Goal: Find specific page/section: Find specific page/section

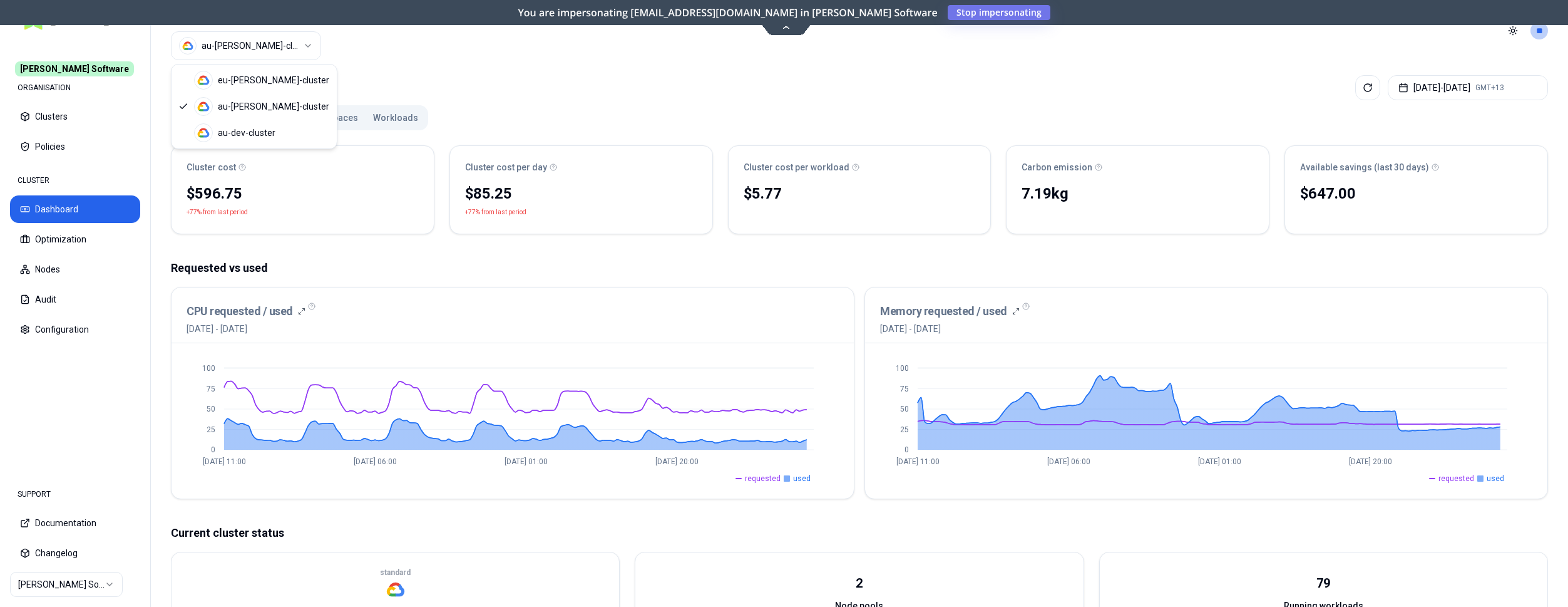
scroll to position [9, 0]
click at [251, 50] on html "[PERSON_NAME] Software ORGANISATION Clusters Policies CLUSTER Dashboard Optimiz…" at bounding box center [784, 304] width 1568 height 607
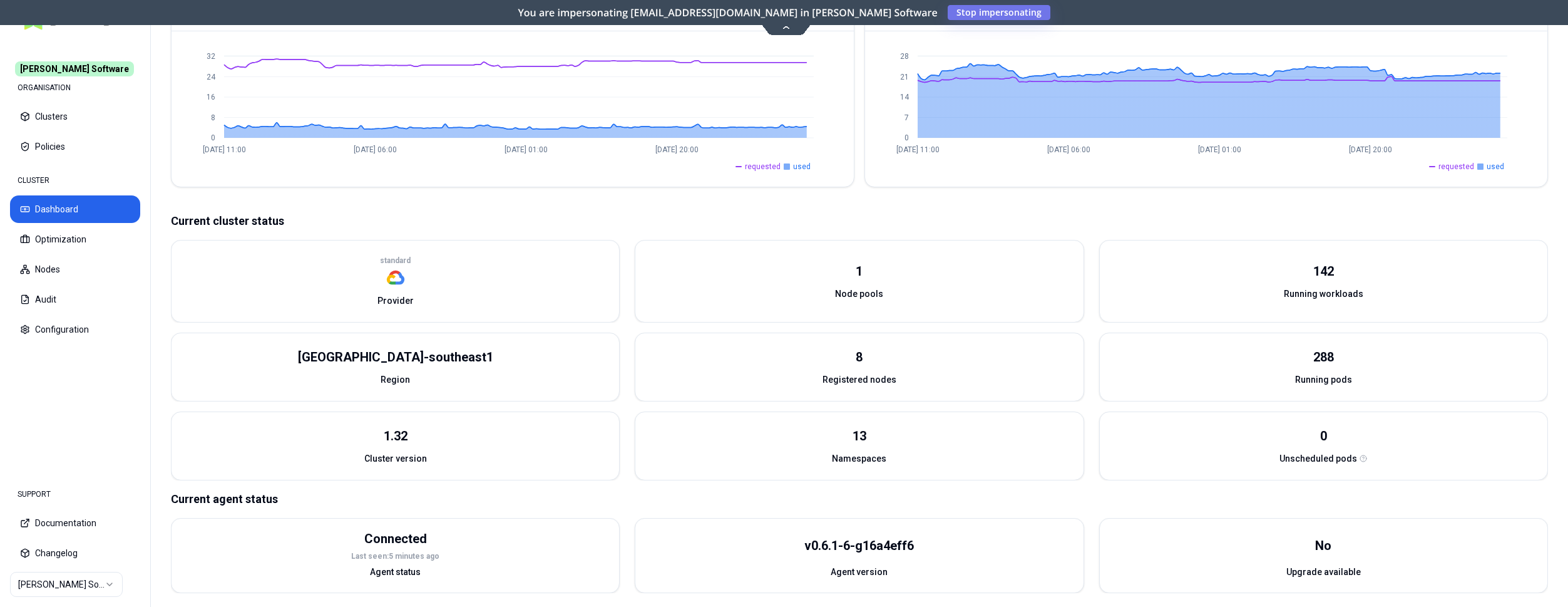
scroll to position [338, 0]
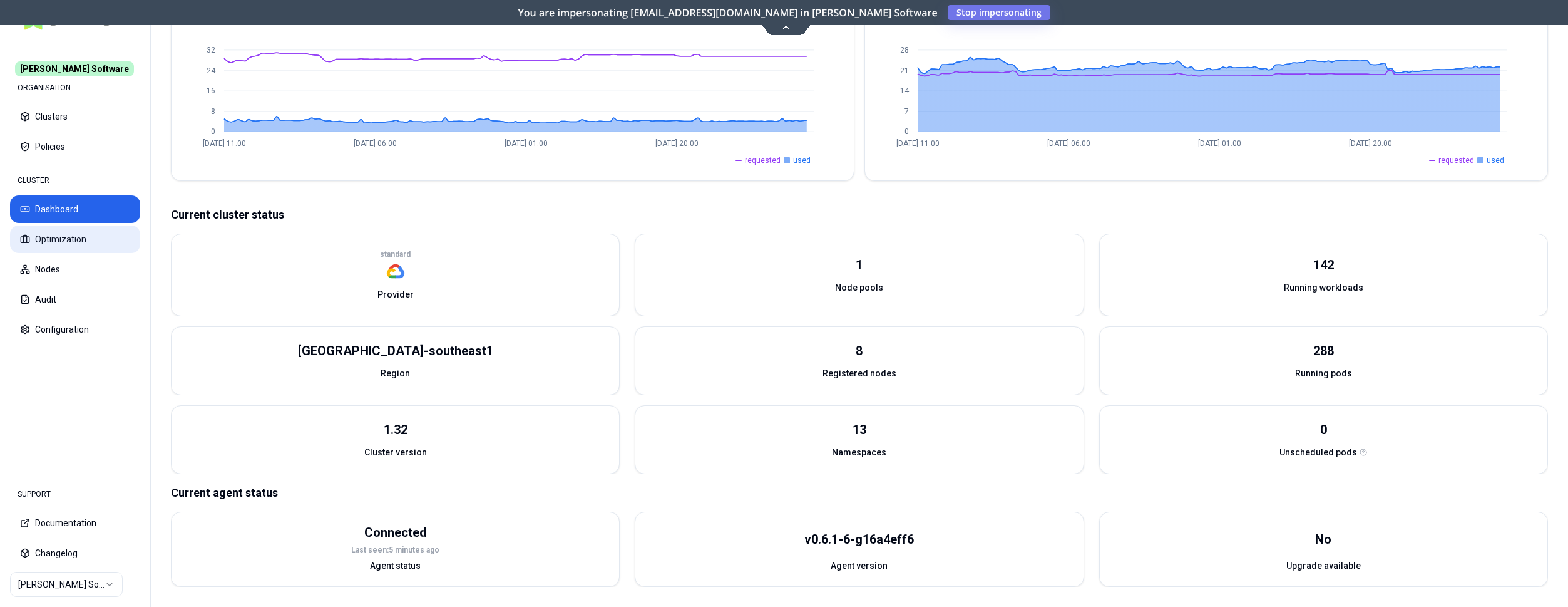
click at [81, 230] on button "Optimization" at bounding box center [75, 239] width 130 height 28
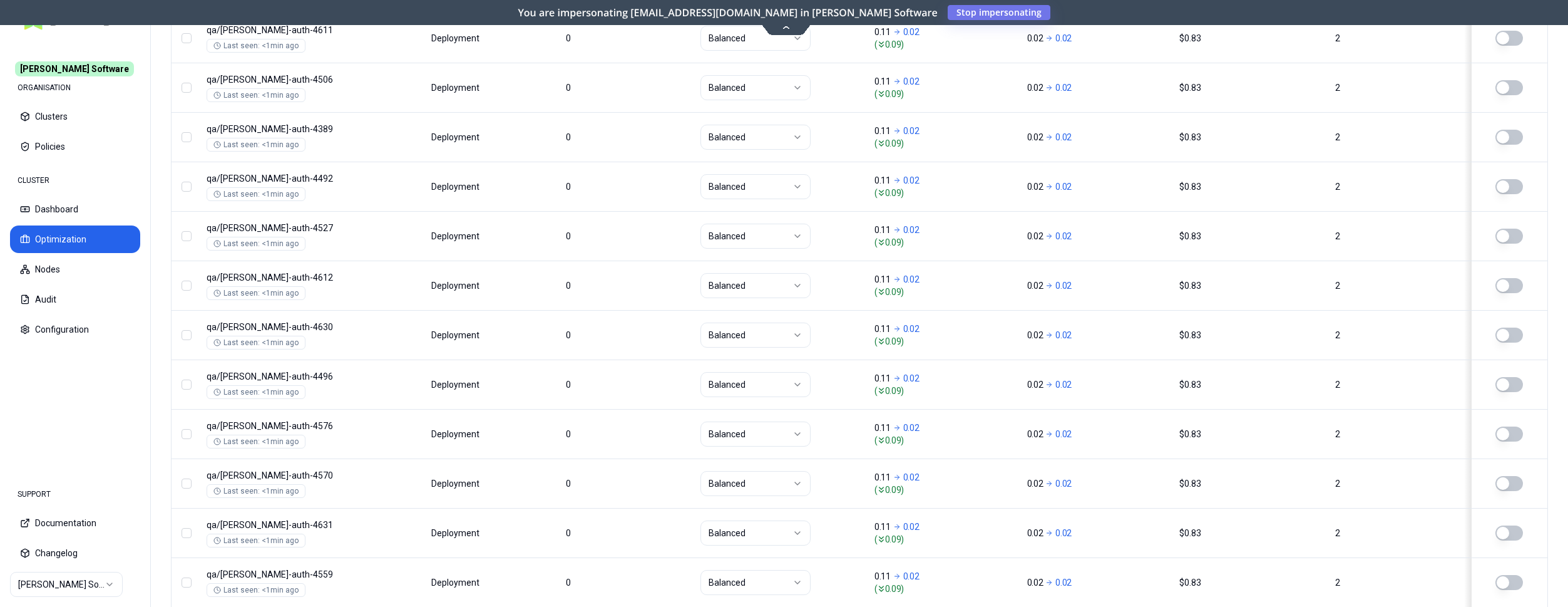
scroll to position [1513, 0]
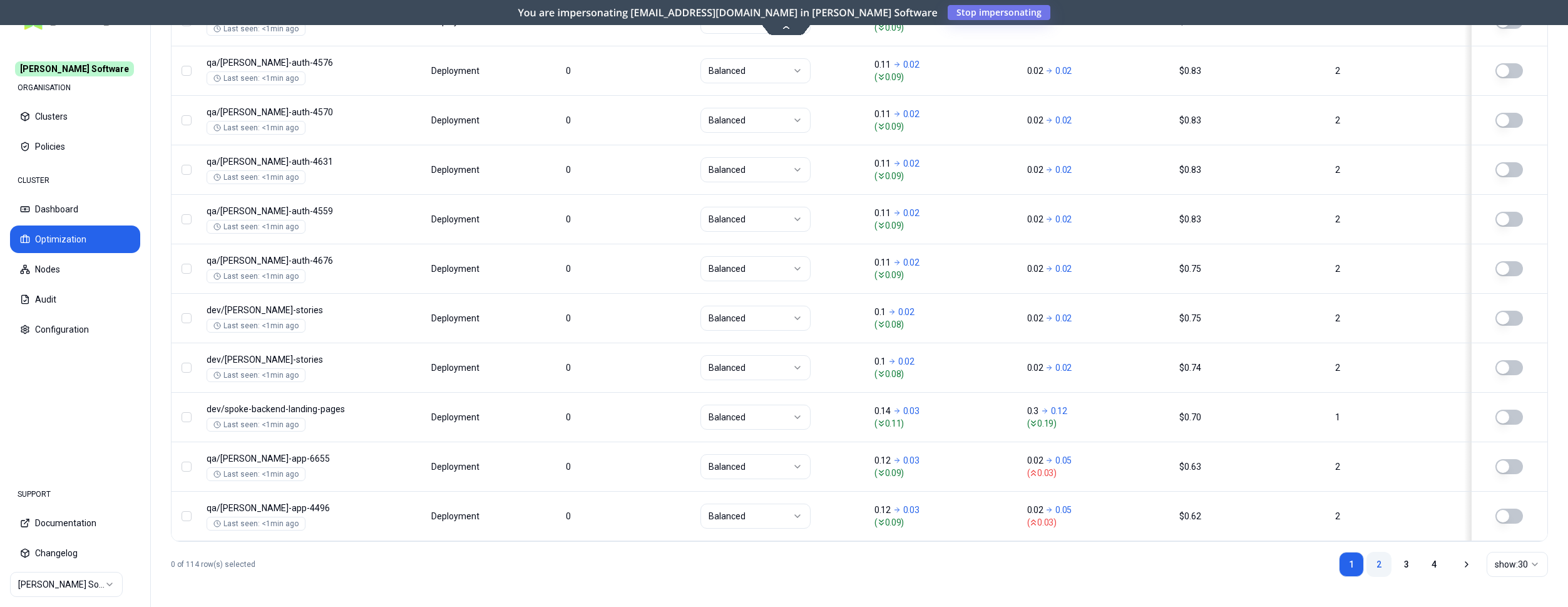
click at [1382, 566] on link "2" at bounding box center [1379, 564] width 25 height 25
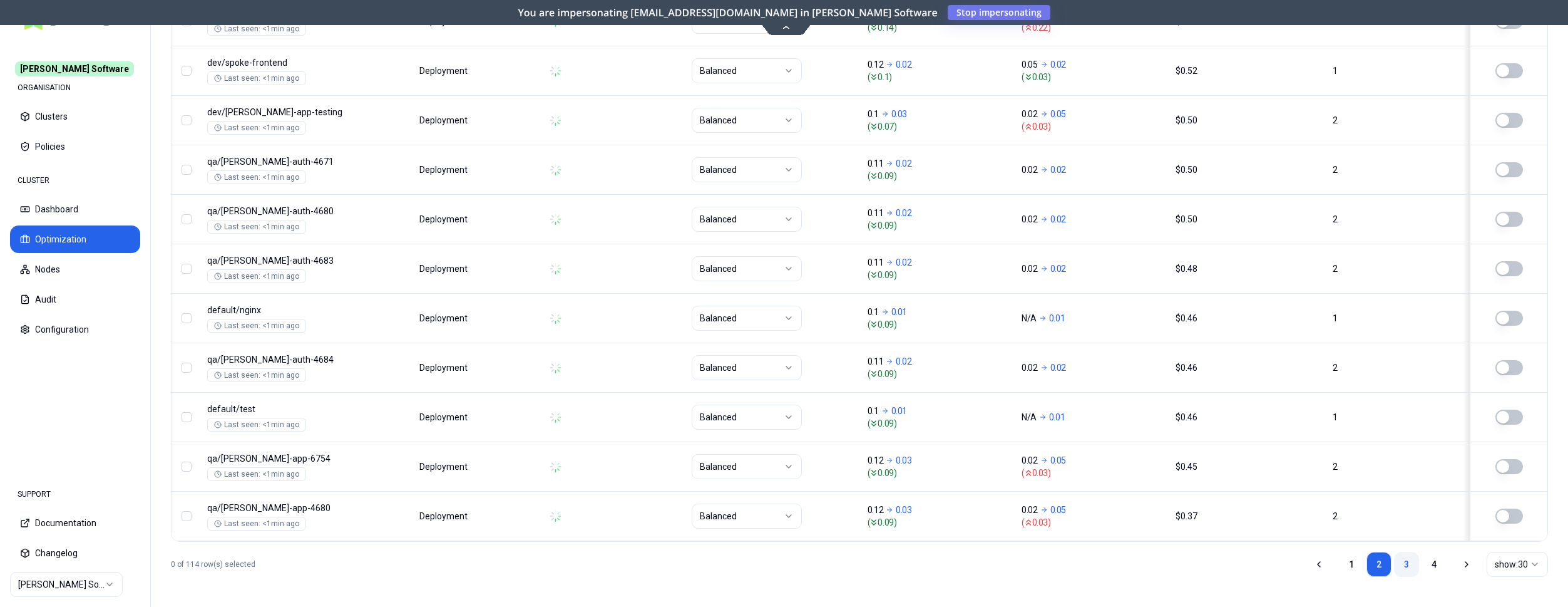
click at [1404, 567] on link "3" at bounding box center [1406, 564] width 25 height 25
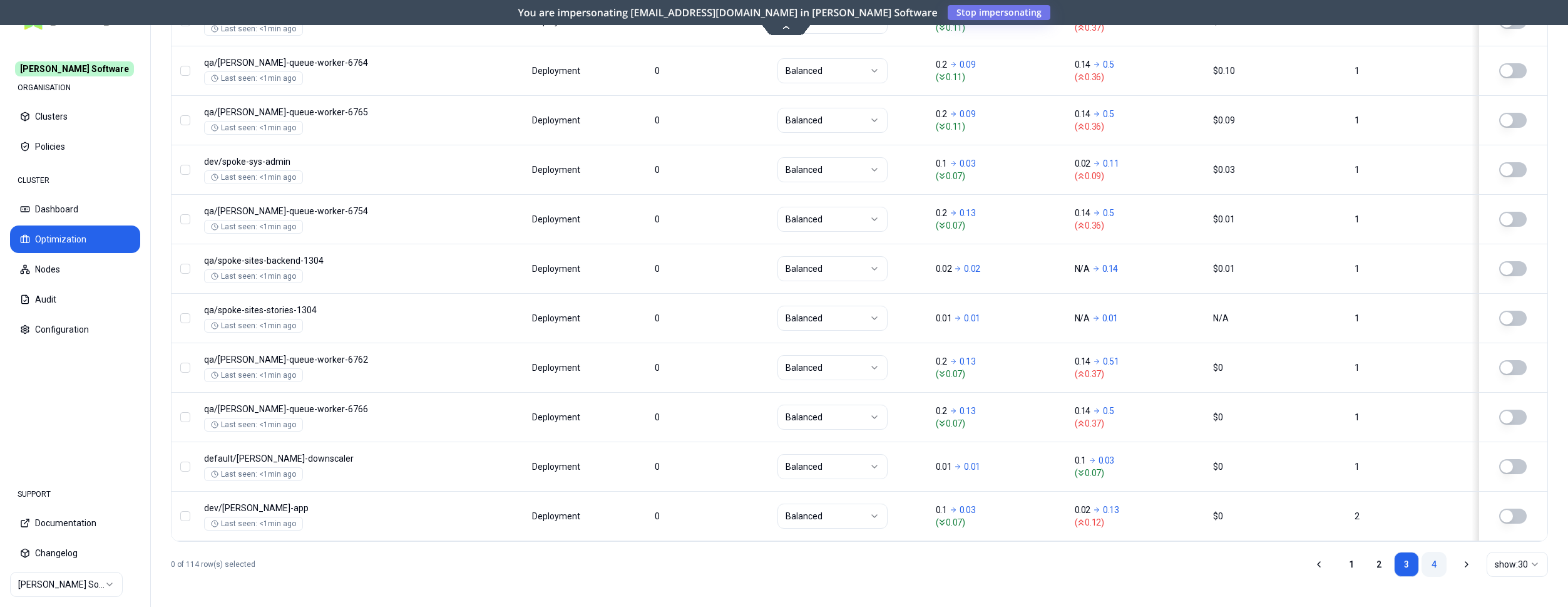
click at [1431, 562] on link "4" at bounding box center [1434, 564] width 25 height 25
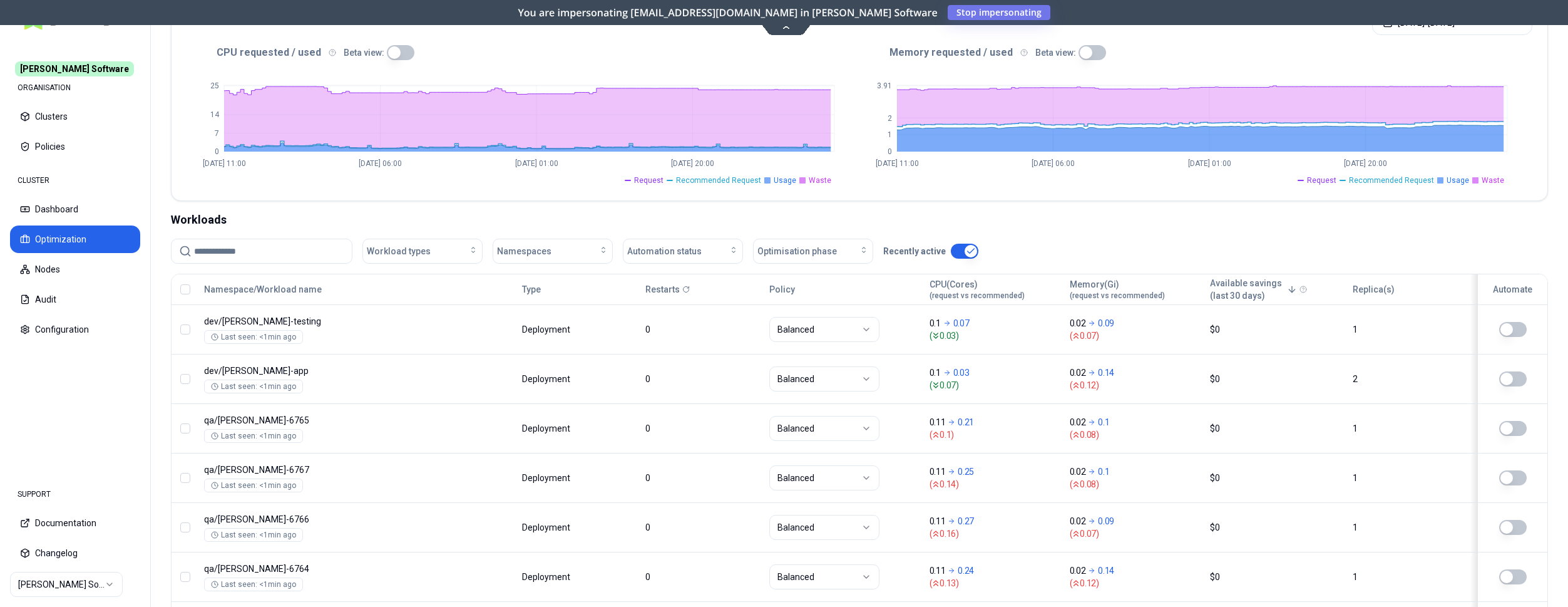
click at [97, 580] on html "Rex Software ORGANISATION Clusters Policies CLUSTER Dashboard Optimization Node…" at bounding box center [784, 304] width 1568 height 607
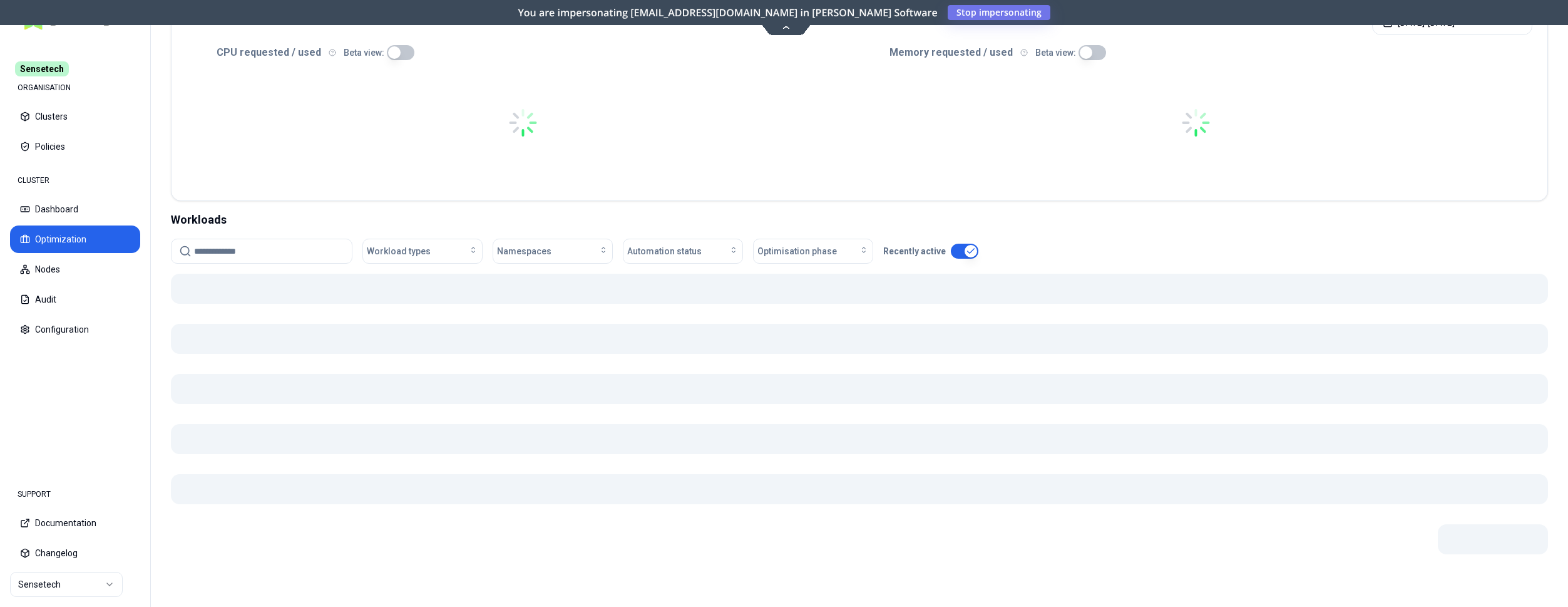
scroll to position [260, 0]
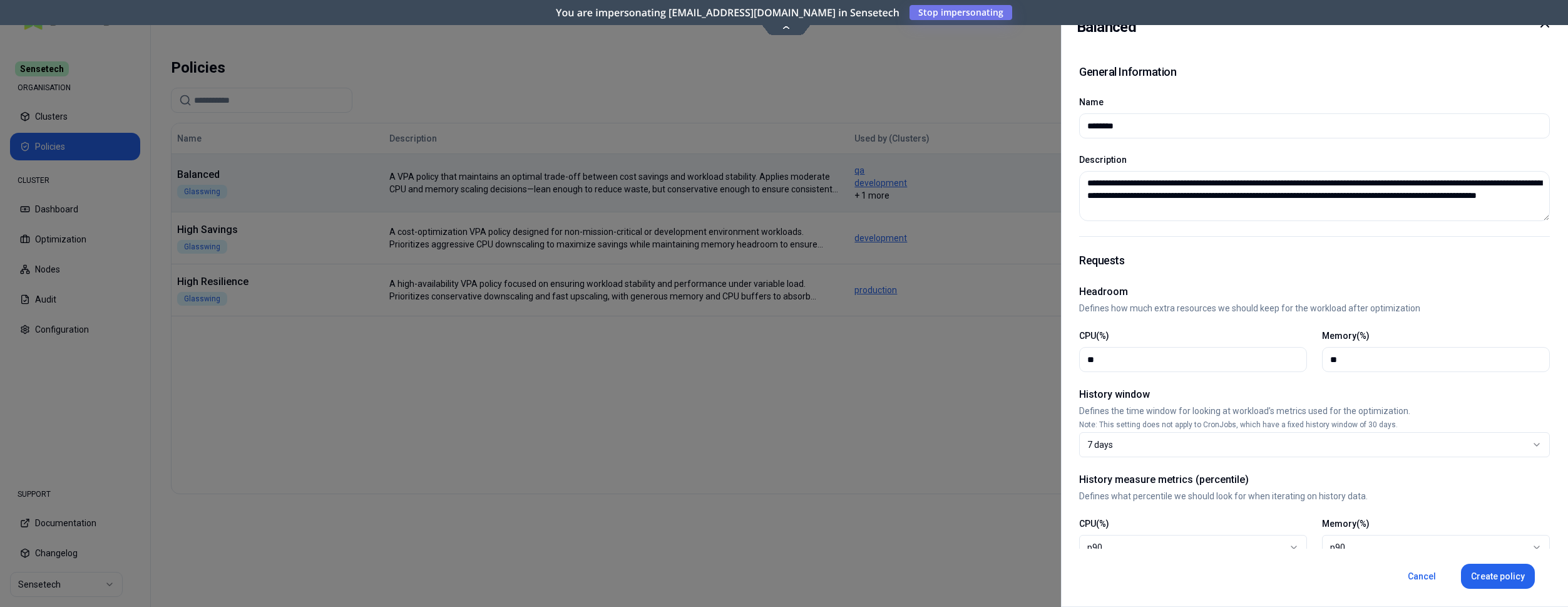
click at [250, 233] on div at bounding box center [784, 304] width 1568 height 607
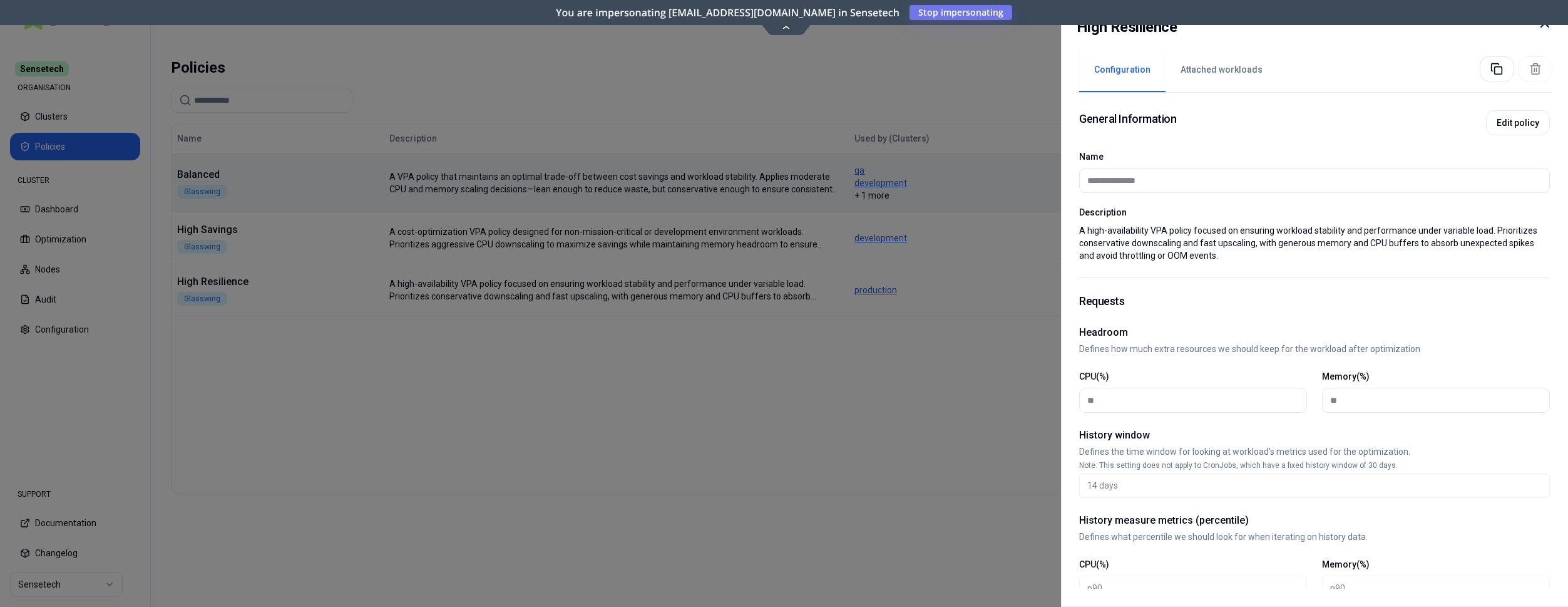
click at [880, 412] on div at bounding box center [784, 304] width 1568 height 607
